Goal: Navigation & Orientation: Find specific page/section

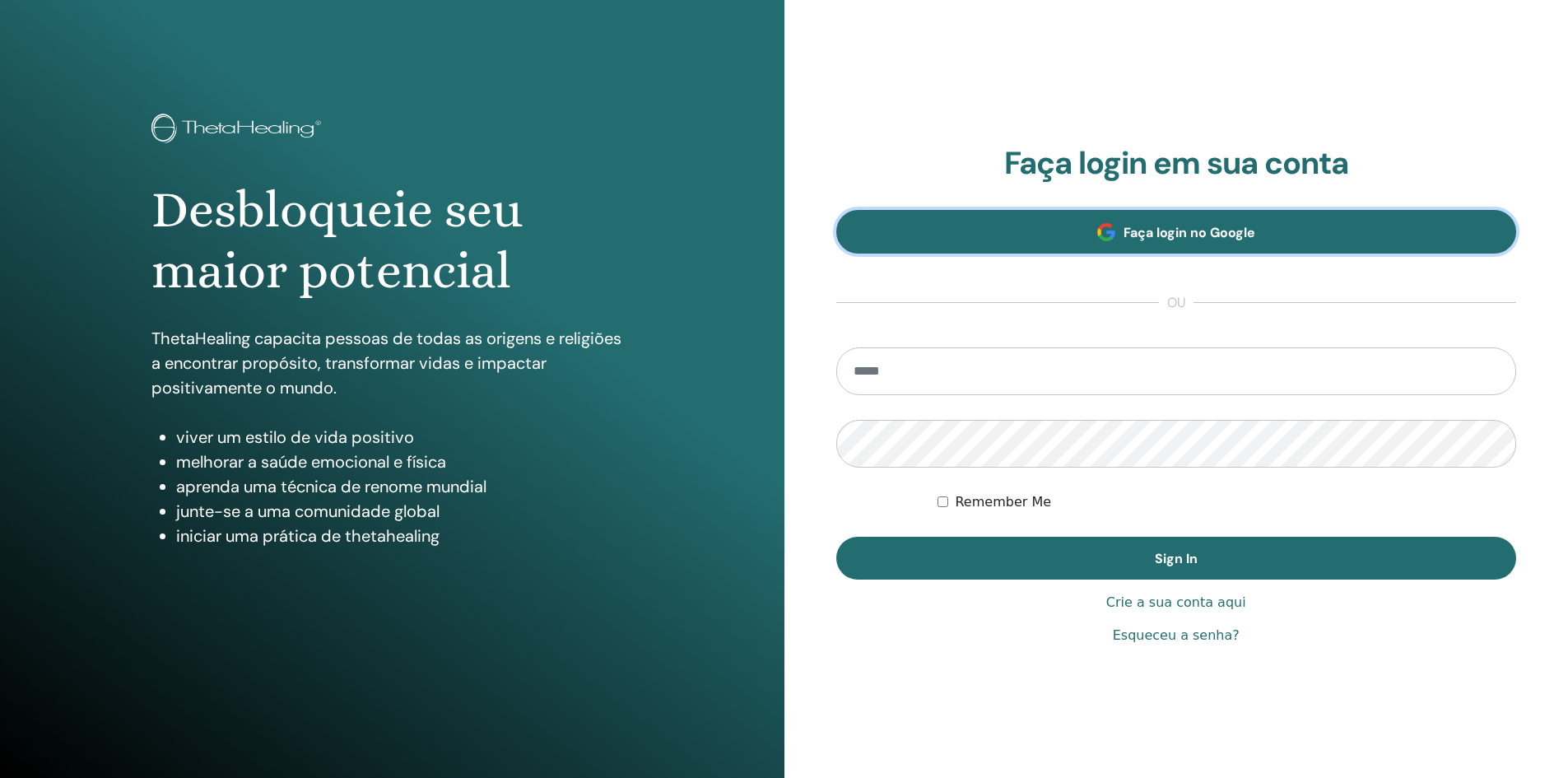
click at [1098, 235] on span at bounding box center [1106, 232] width 18 height 18
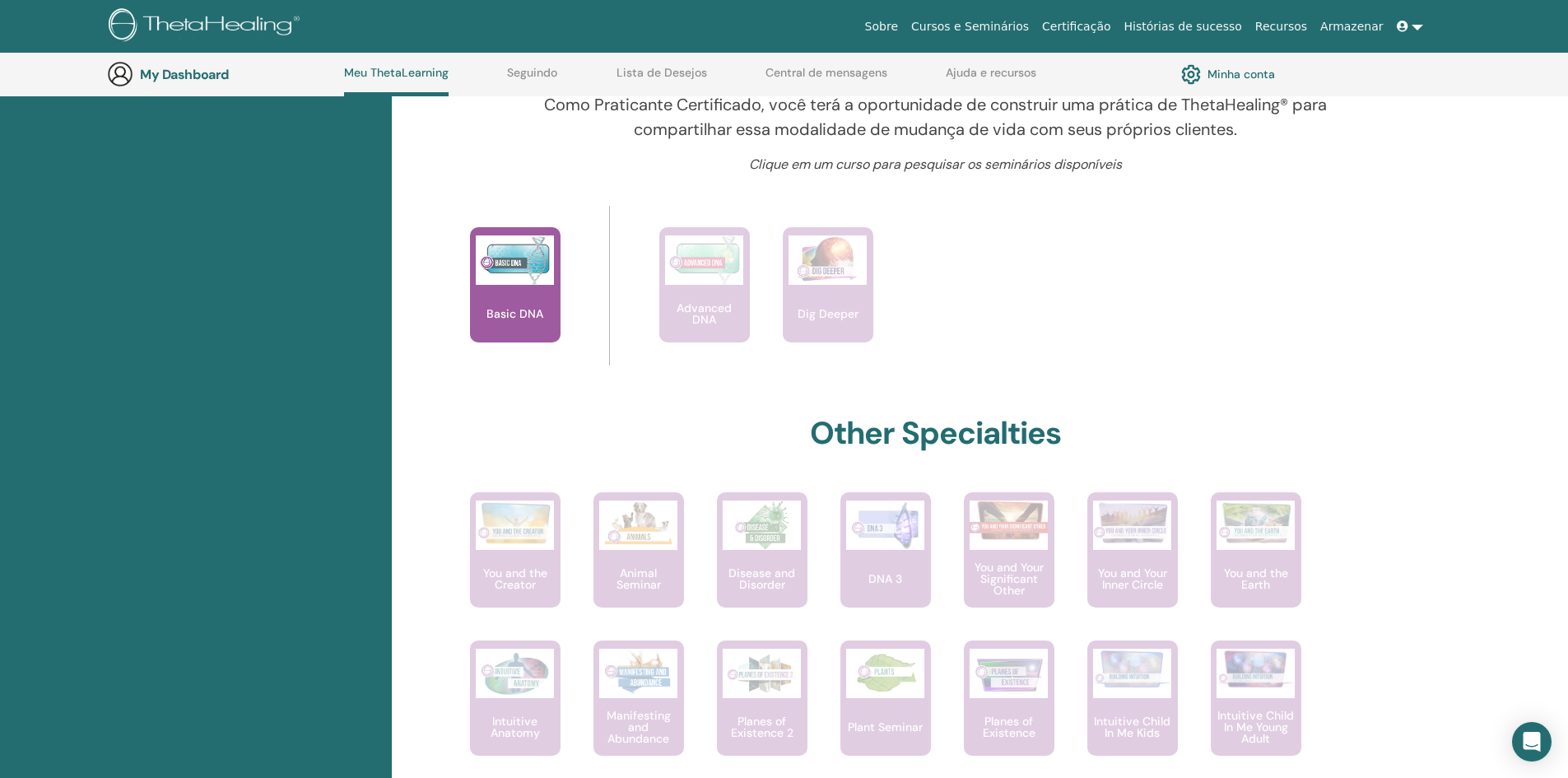
scroll to position [538, 0]
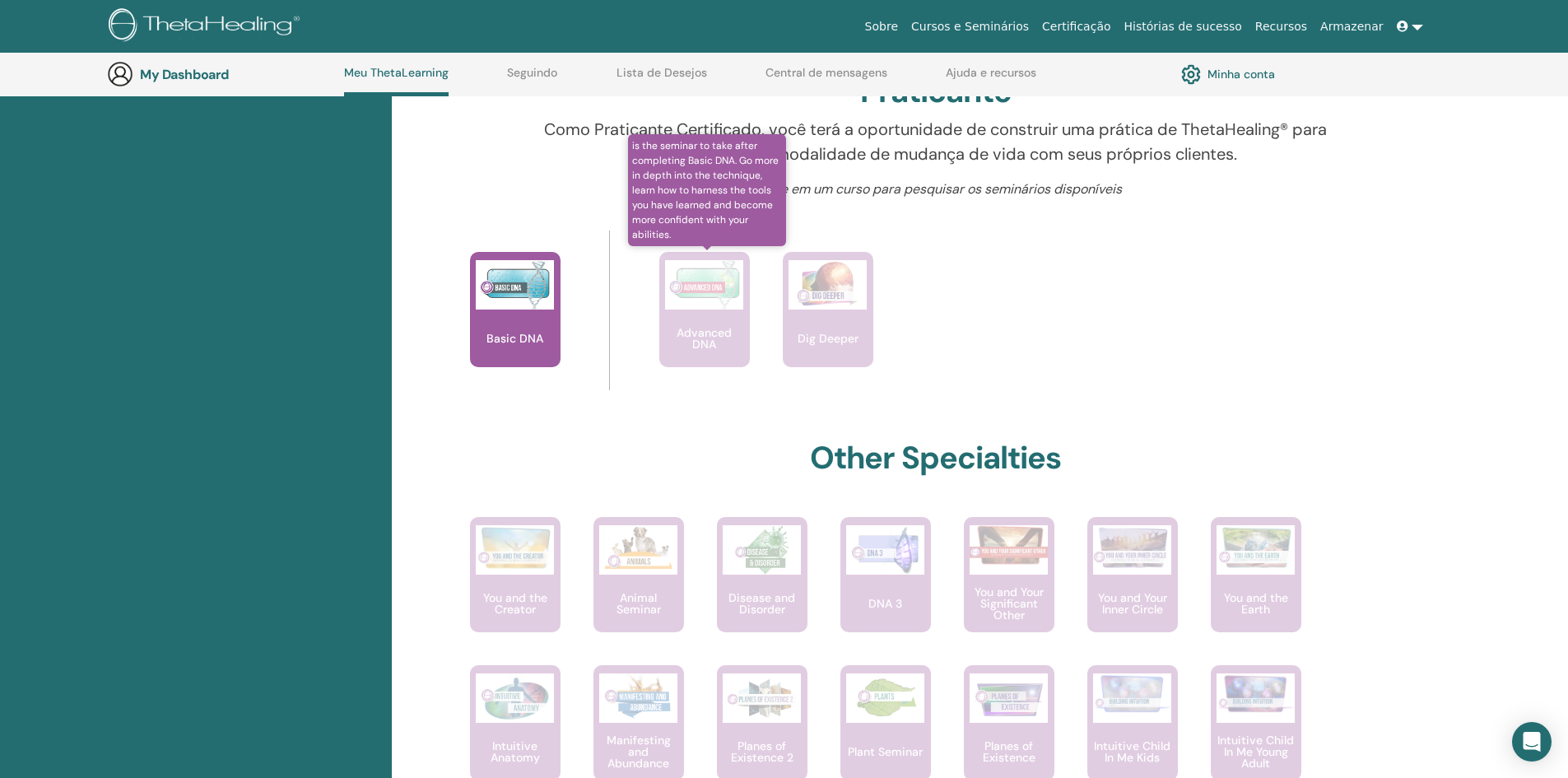
click at [684, 302] on img at bounding box center [704, 284] width 78 height 49
